Goal: Find specific page/section: Find specific page/section

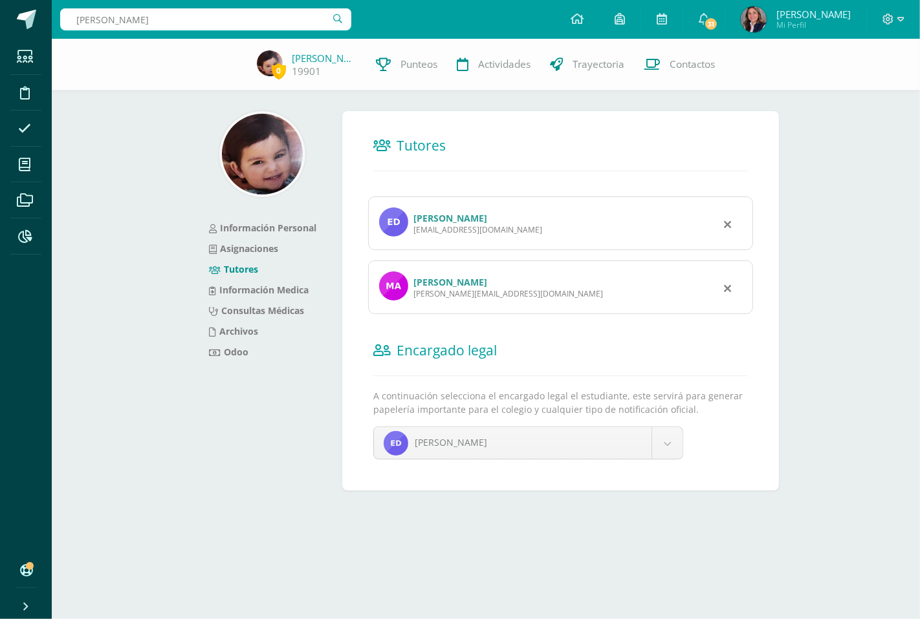
type input "laura"
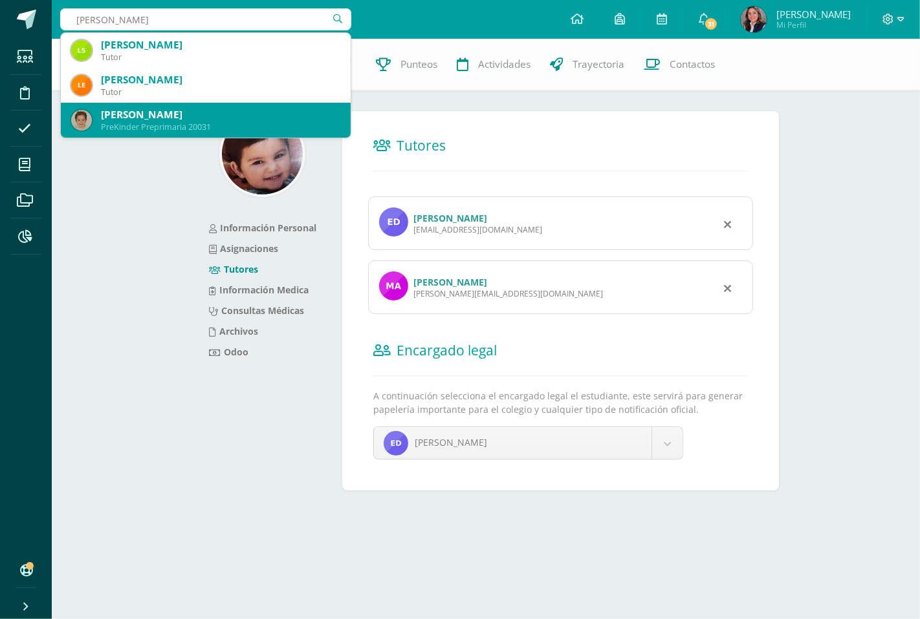
click at [265, 108] on div "[PERSON_NAME]" at bounding box center [220, 115] width 239 height 14
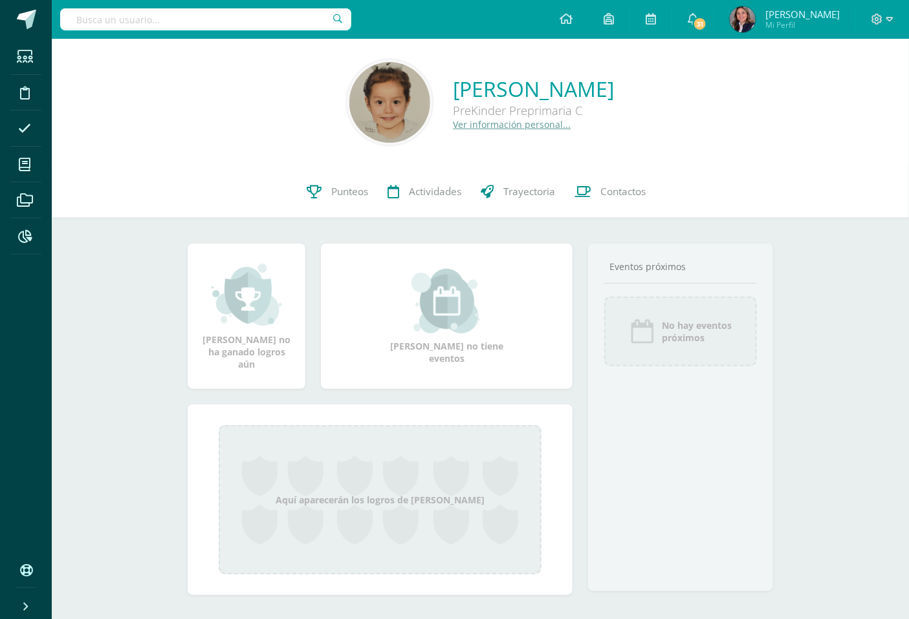
click at [453, 120] on link "Ver información personal..." at bounding box center [512, 124] width 118 height 12
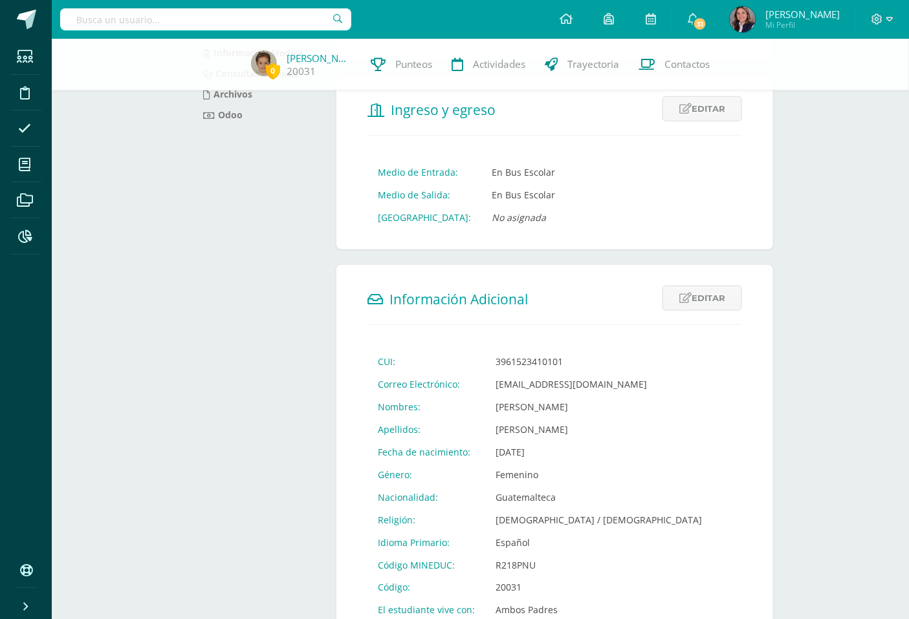
scroll to position [287, 0]
